Goal: Task Accomplishment & Management: Complete application form

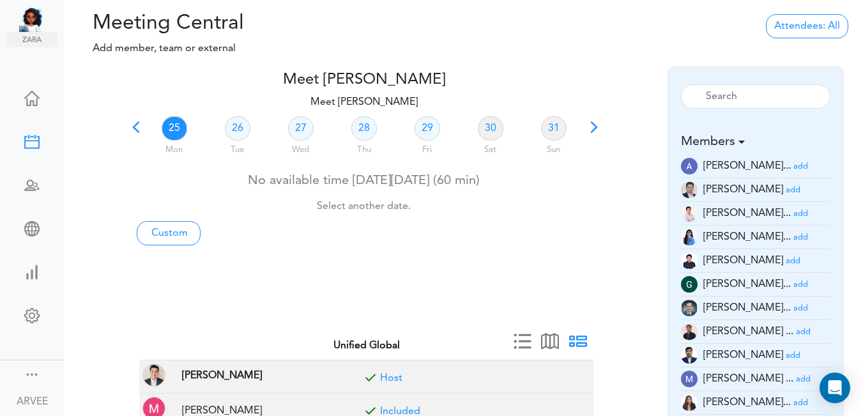
click at [138, 127] on span at bounding box center [136, 132] width 18 height 18
click at [300, 119] on link "20" at bounding box center [301, 128] width 26 height 24
click at [156, 231] on link "Custom" at bounding box center [169, 233] width 64 height 24
type input "Meet [PERSON_NAME]"
type input "[URL][DOMAIN_NAME][SECURITY_DATA]"
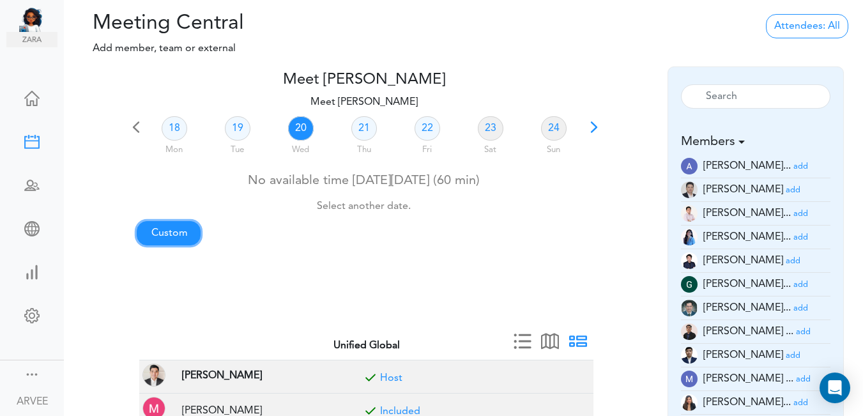
type input "[DATE]T20:00"
type input "[DATE]T20:30"
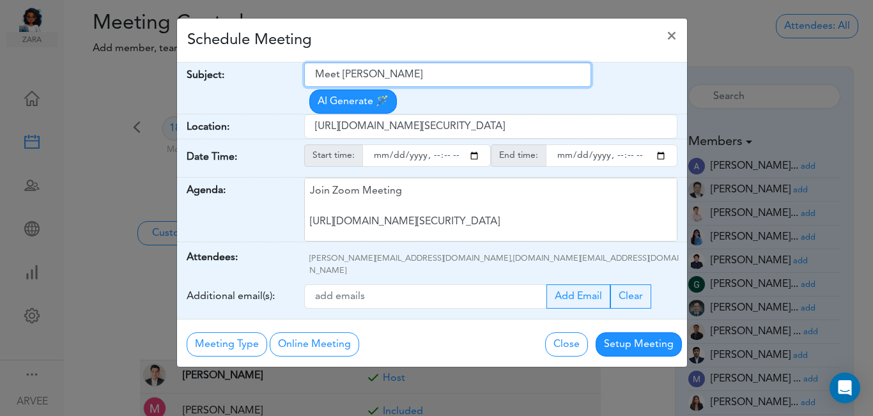
drag, startPoint x: 314, startPoint y: 74, endPoint x: 442, endPoint y: 59, distance: 128.0
click at [442, 59] on div "Schedule Meeting × Your Name: (required) [PERSON_NAME] Email: (required) [PERSO…" at bounding box center [431, 193] width 511 height 350
paste input "Internal Meeting"
type input "Internal Meeting"
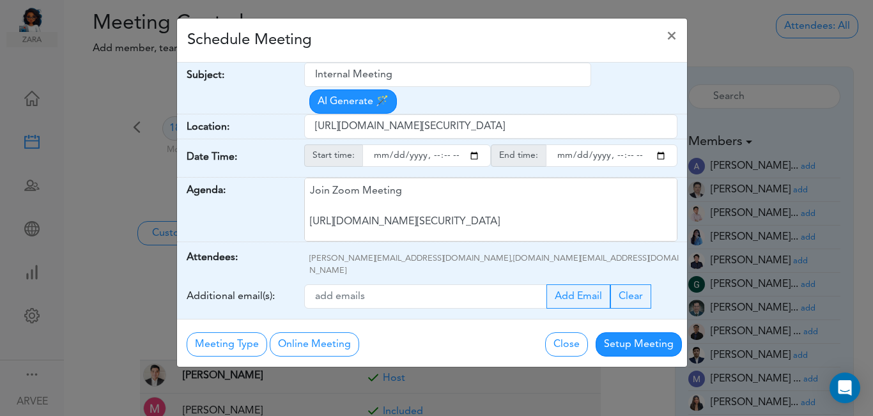
click at [408, 330] on div "Meeting Type No Meeting Type Online Meeting Zoom Meeting Google Meeting Outlook…" at bounding box center [314, 343] width 255 height 27
click at [472, 144] on input "starttime" at bounding box center [426, 155] width 128 height 22
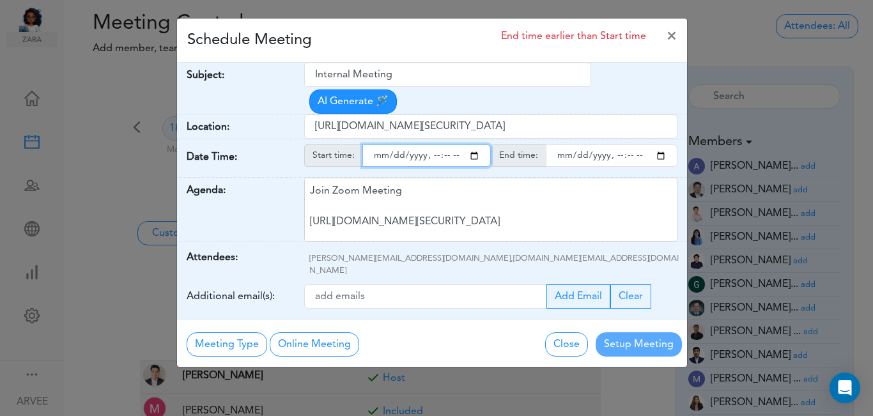
click at [479, 144] on input "starttime" at bounding box center [426, 155] width 128 height 22
click at [428, 144] on input "starttime" at bounding box center [426, 155] width 128 height 22
type input "[DATE]T15:00"
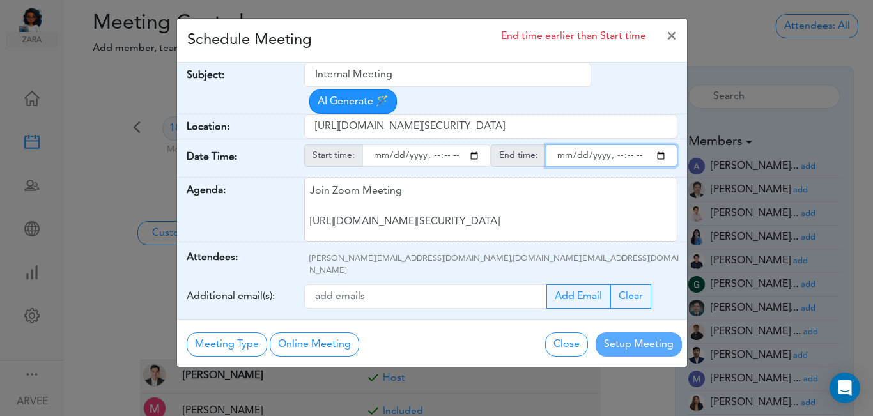
click at [661, 144] on input "endtime" at bounding box center [612, 155] width 132 height 22
click at [615, 144] on input "endtime" at bounding box center [612, 155] width 132 height 22
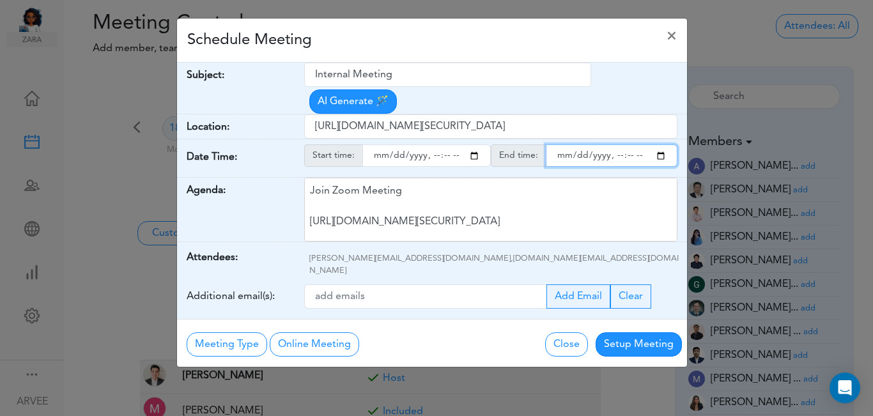
type input "[DATE]T15:00"
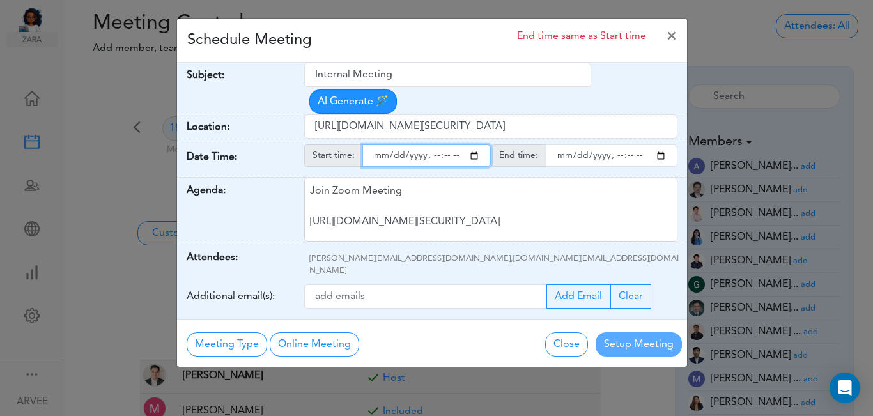
click at [435, 144] on input "starttime" at bounding box center [426, 155] width 128 height 22
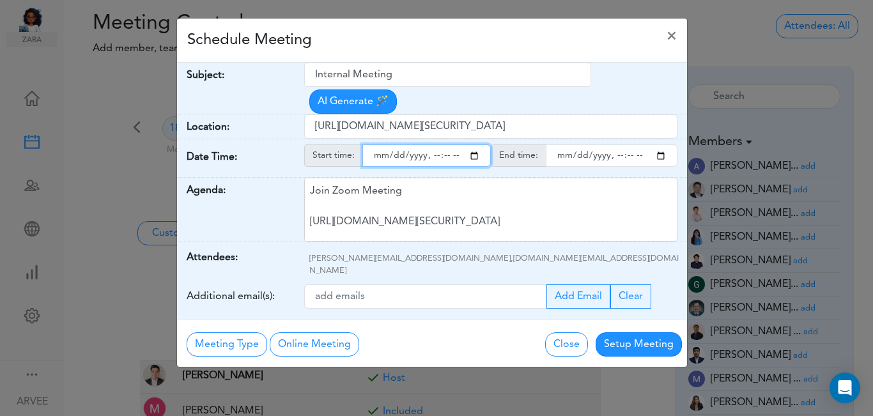
click at [445, 144] on input "starttime" at bounding box center [426, 155] width 128 height 22
type input "[DATE]T14:30"
click at [499, 45] on div "Schedule Meeting ×" at bounding box center [432, 41] width 510 height 44
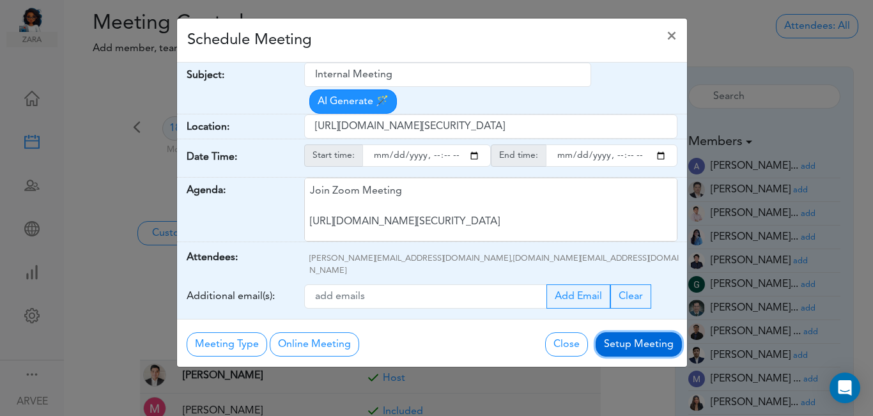
click at [640, 332] on button "Setup Meeting" at bounding box center [639, 344] width 86 height 24
